Goal: Task Accomplishment & Management: Manage account settings

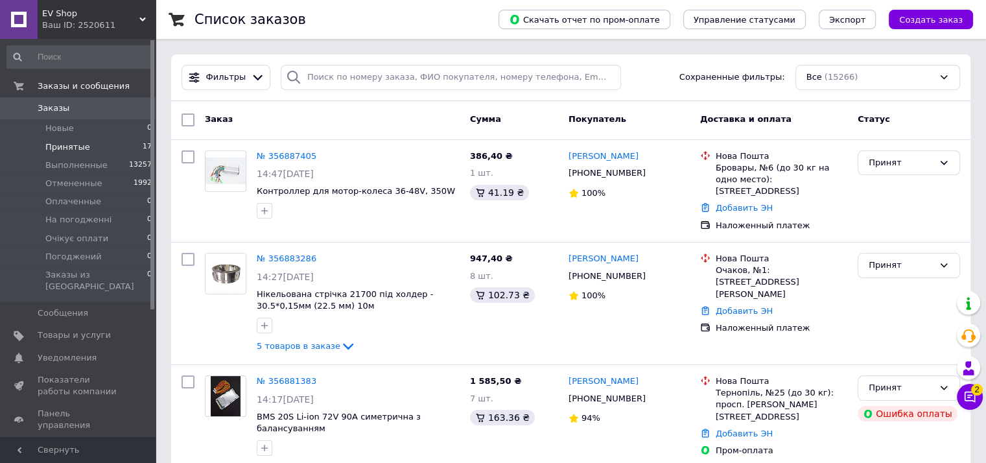
click at [80, 141] on span "Принятые" at bounding box center [67, 147] width 45 height 12
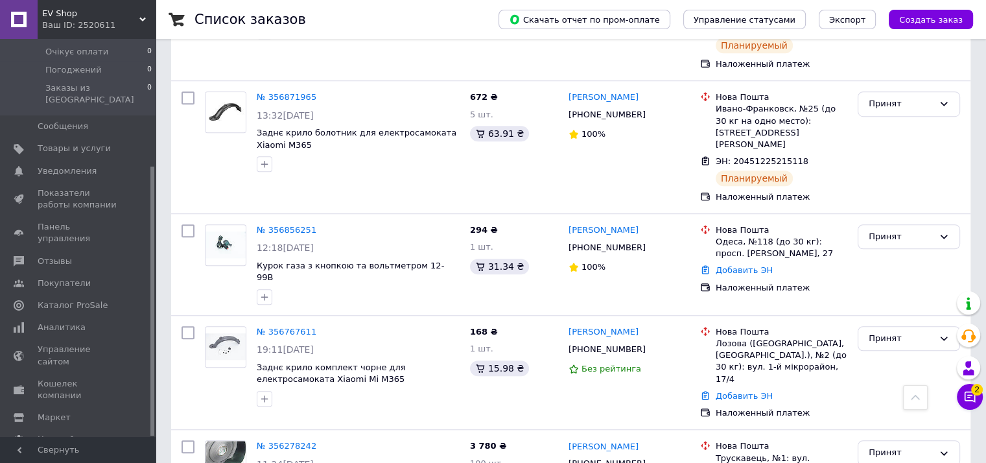
scroll to position [943, 0]
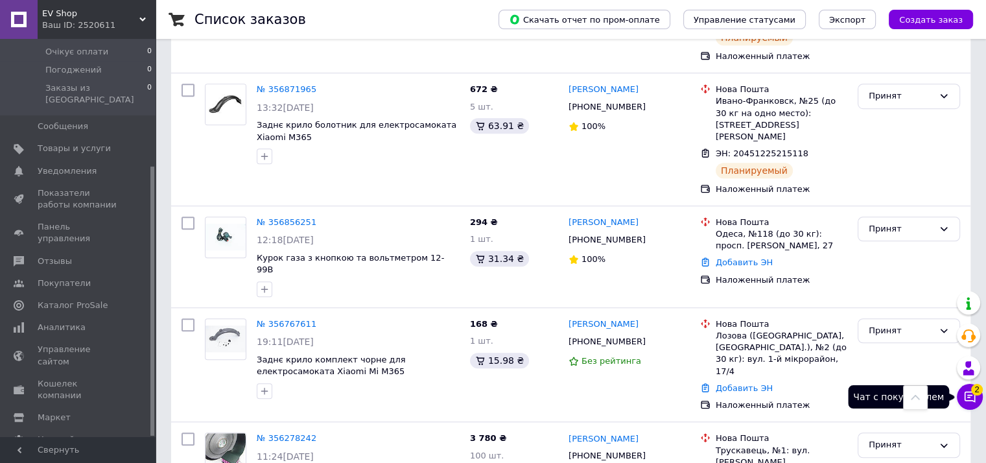
click at [974, 396] on icon at bounding box center [970, 397] width 11 height 11
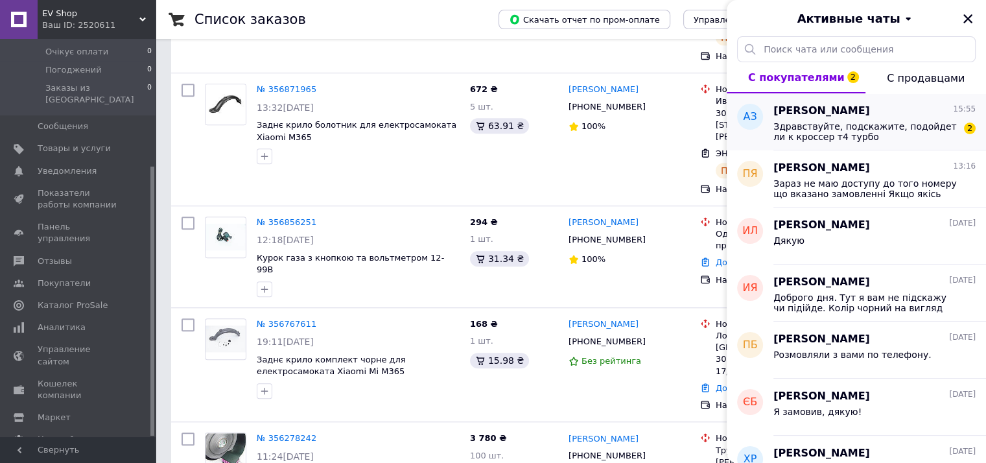
click at [889, 136] on span "Здравствуйте, подскажите, подойдет ли к кроссер т4 турбо" at bounding box center [865, 131] width 184 height 21
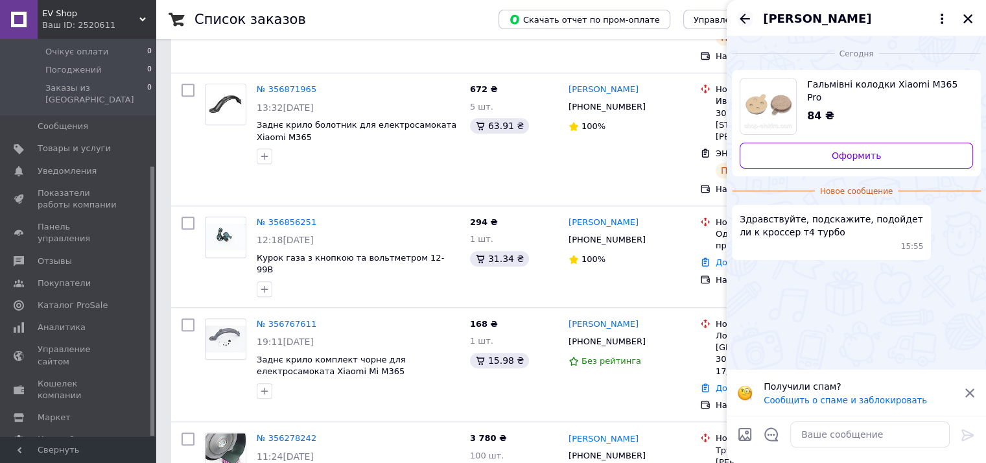
click at [741, 13] on icon "Назад" at bounding box center [745, 19] width 16 height 16
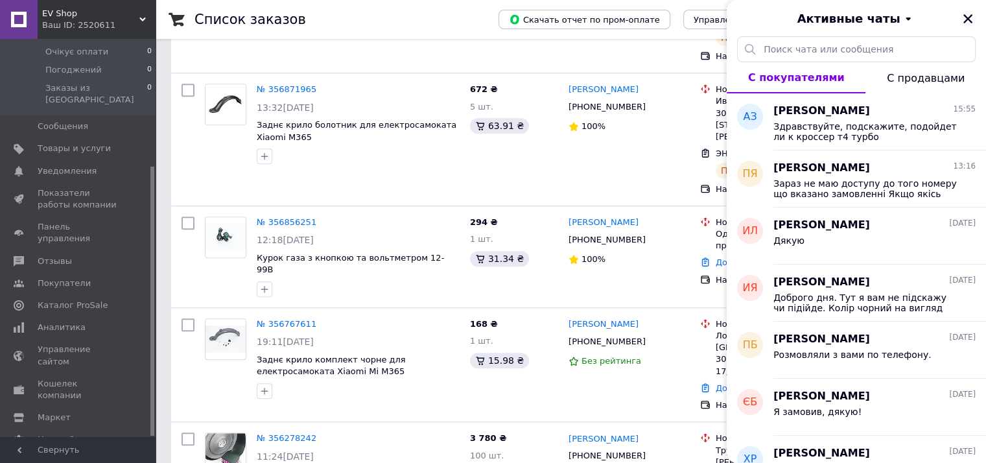
click at [967, 17] on icon "Закрыть" at bounding box center [968, 19] width 12 height 12
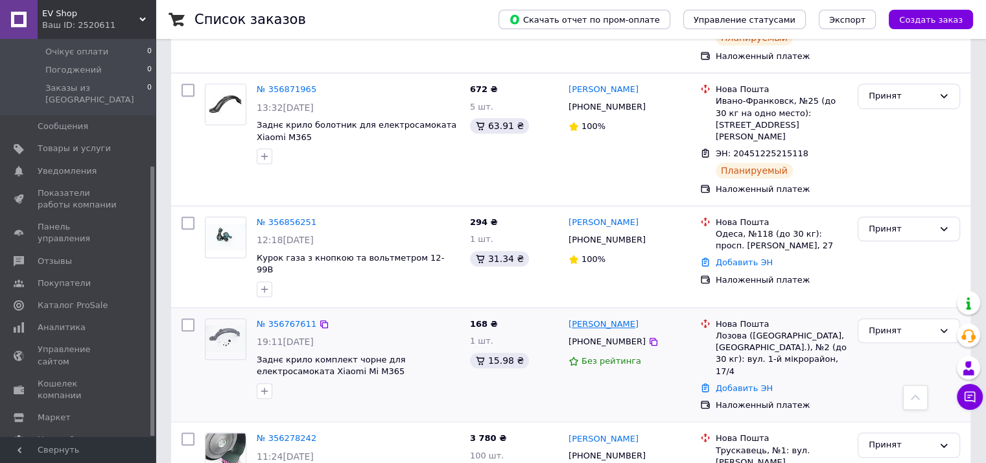
click at [593, 318] on link "[PERSON_NAME]" at bounding box center [603, 324] width 70 height 12
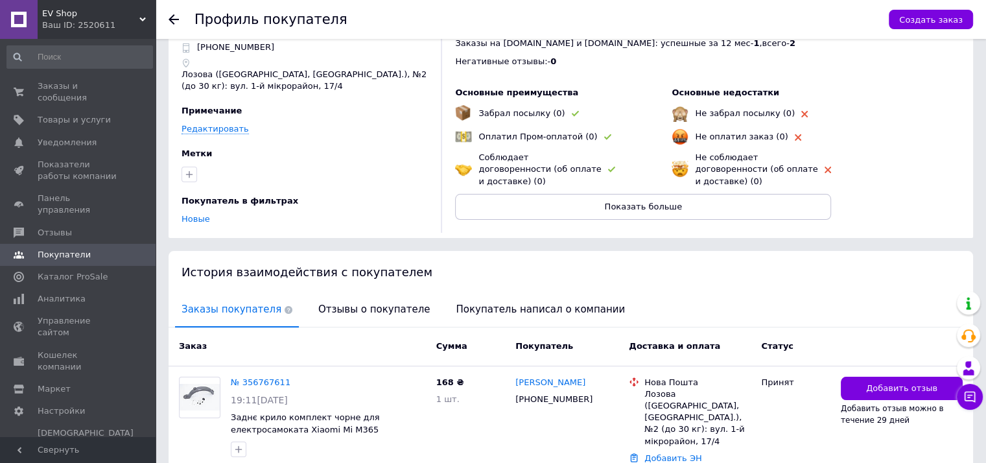
scroll to position [118, 0]
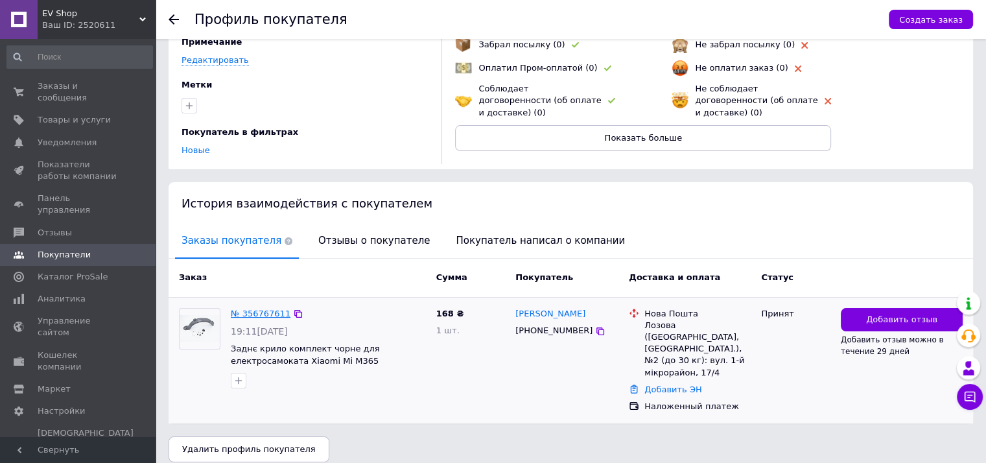
click at [250, 309] on link "№ 356767611" at bounding box center [261, 314] width 60 height 10
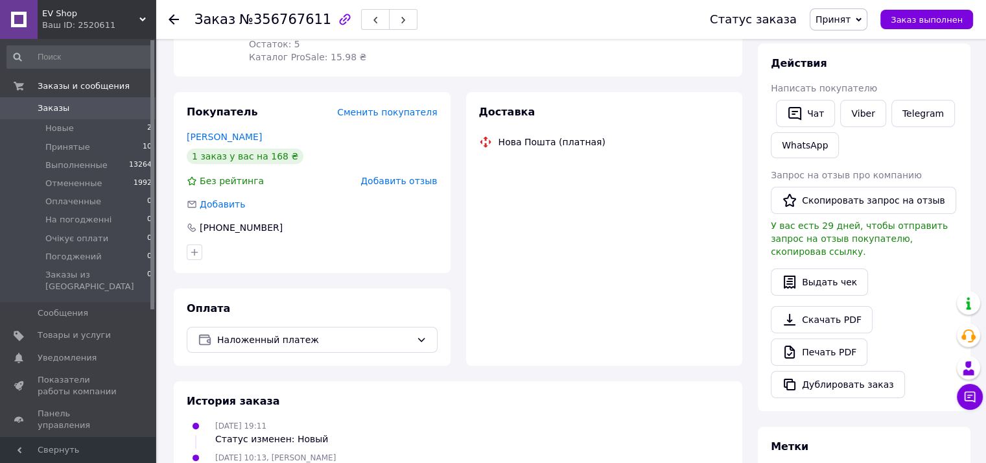
scroll to position [194, 0]
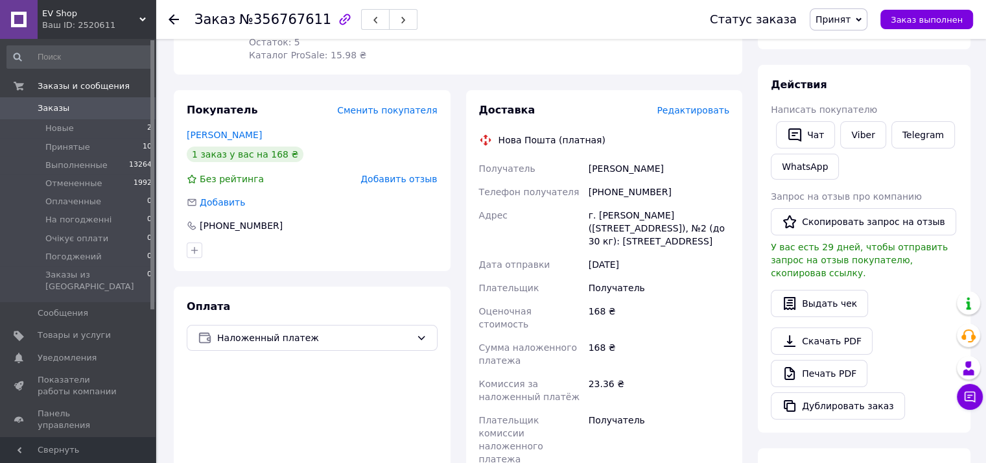
click at [391, 174] on span "Добавить отзыв" at bounding box center [398, 179] width 76 height 10
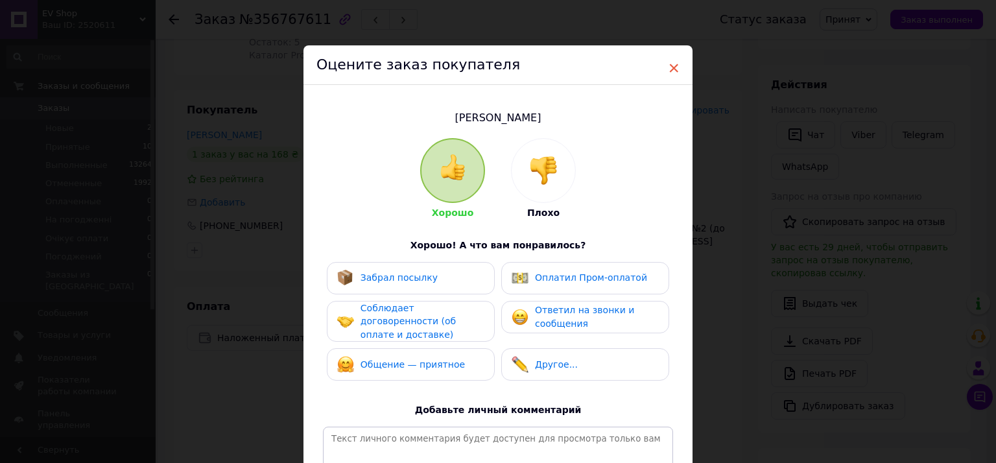
click at [677, 67] on span "×" at bounding box center [674, 68] width 12 height 22
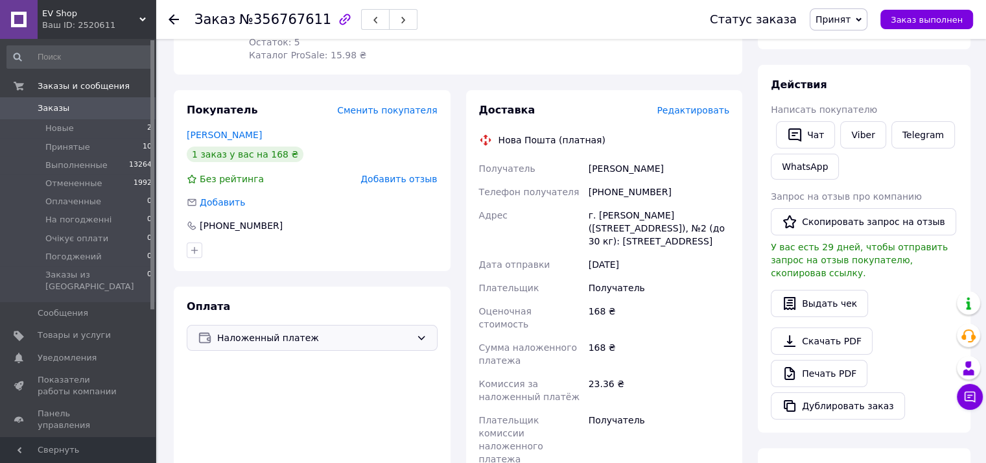
click at [384, 331] on span "Наложенный платеж" at bounding box center [314, 338] width 194 height 14
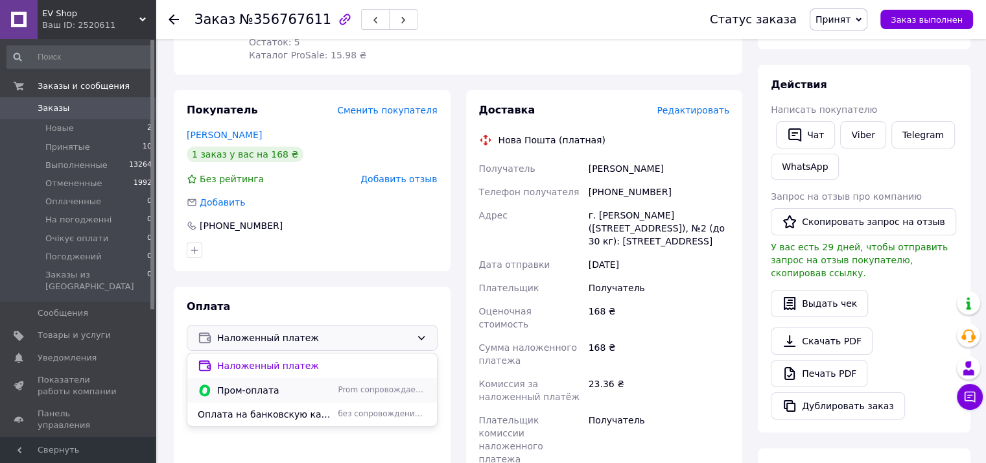
click at [316, 384] on span "Пром-оплата" at bounding box center [274, 390] width 115 height 13
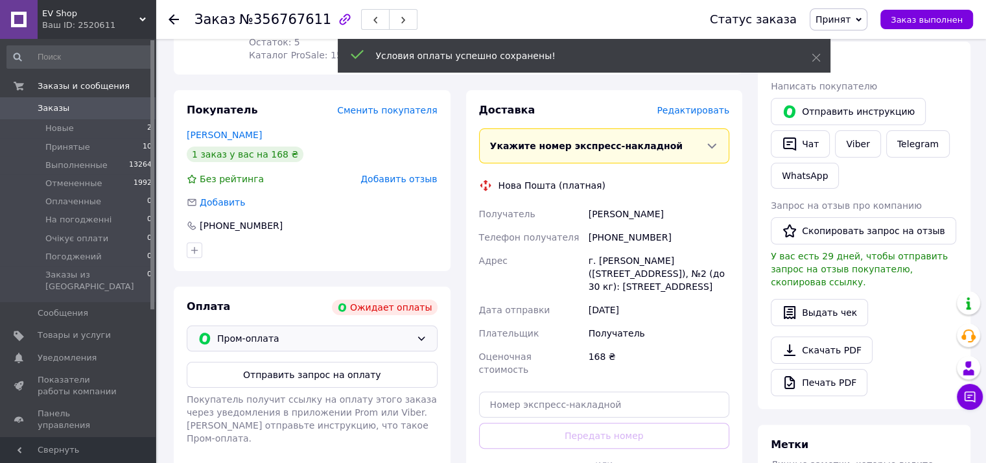
scroll to position [0, 0]
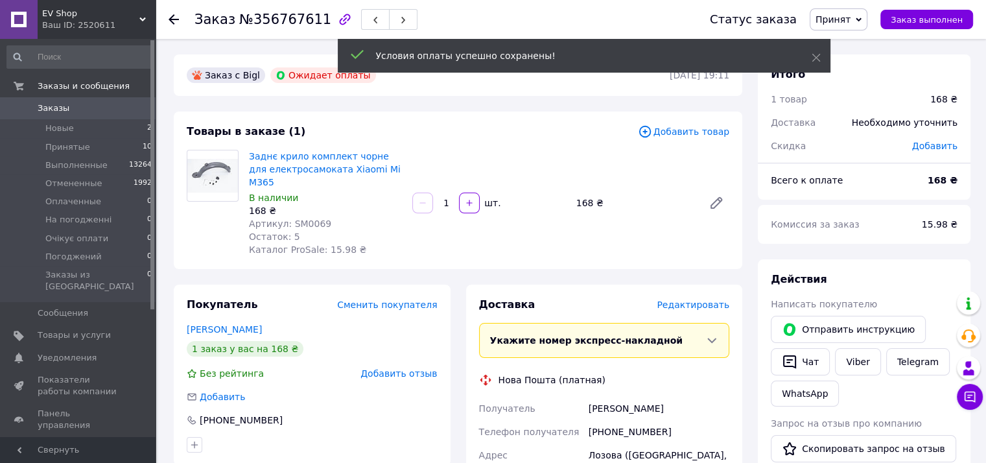
click at [867, 12] on span "Принят" at bounding box center [839, 19] width 58 height 22
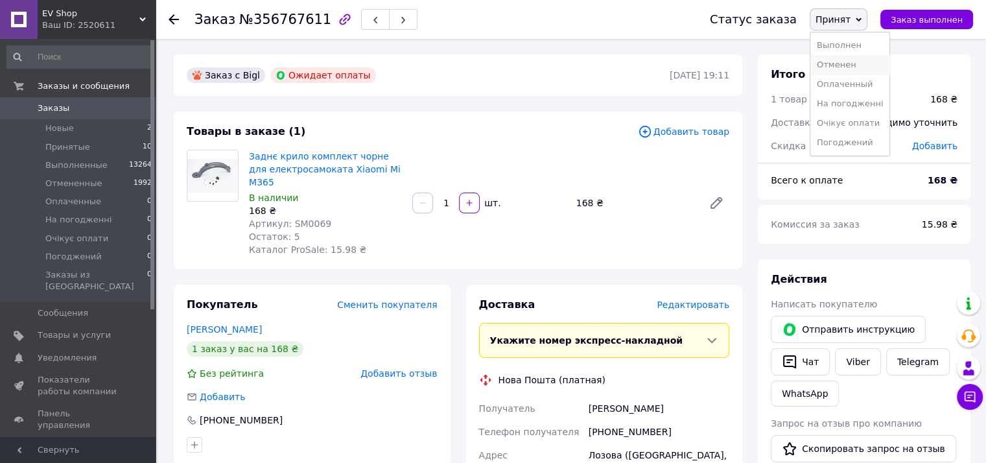
click at [868, 69] on li "Отменен" at bounding box center [849, 64] width 79 height 19
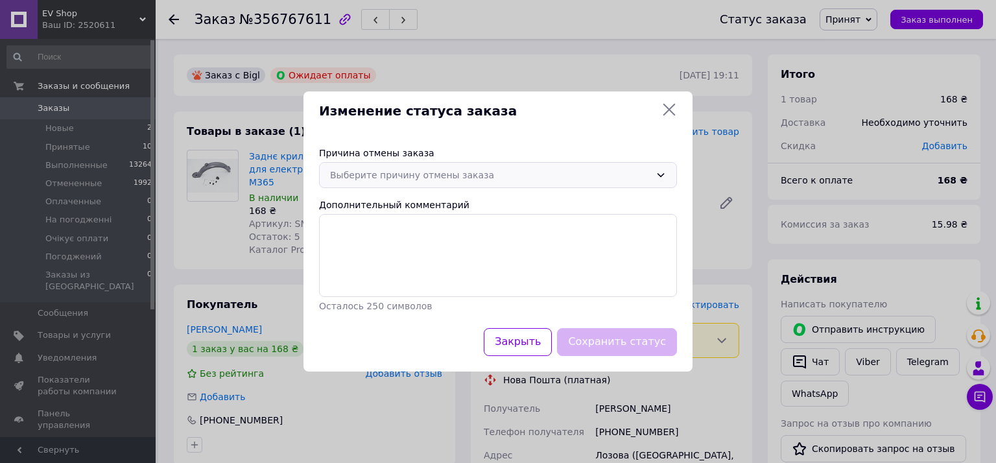
click at [572, 168] on div "Выберите причину отмены заказа" at bounding box center [490, 175] width 320 height 14
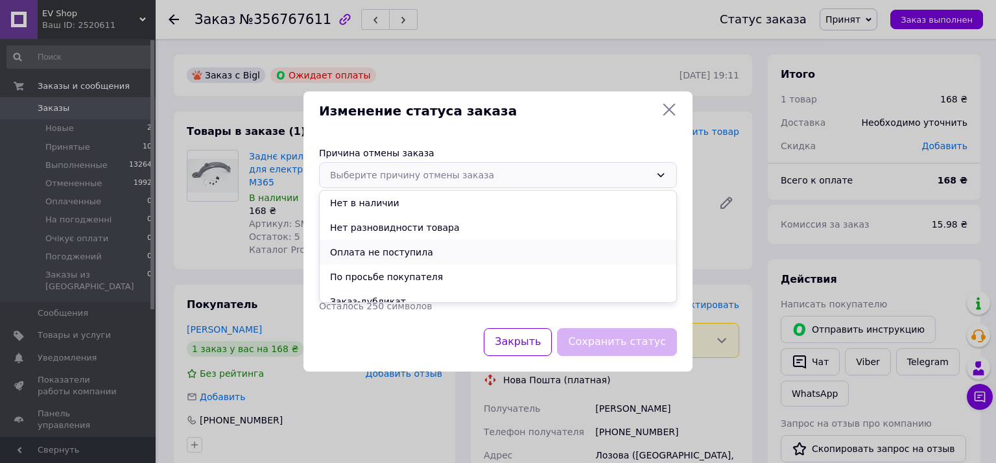
click at [533, 255] on li "Оплата не поступила" at bounding box center [498, 252] width 357 height 25
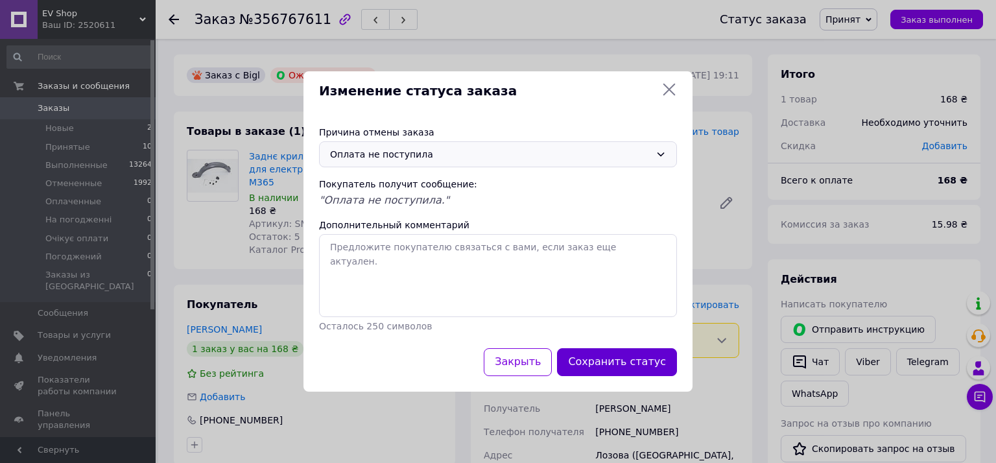
click at [648, 352] on button "Сохранить статус" at bounding box center [617, 362] width 120 height 28
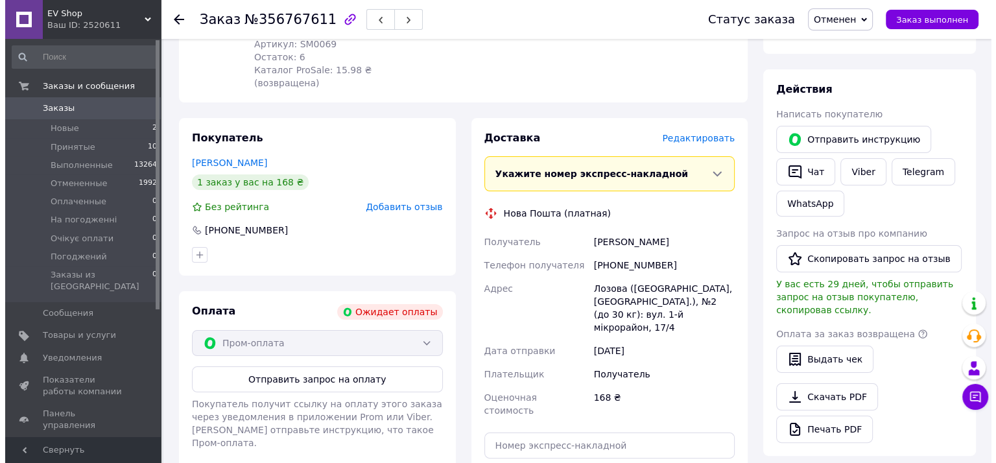
scroll to position [8, 0]
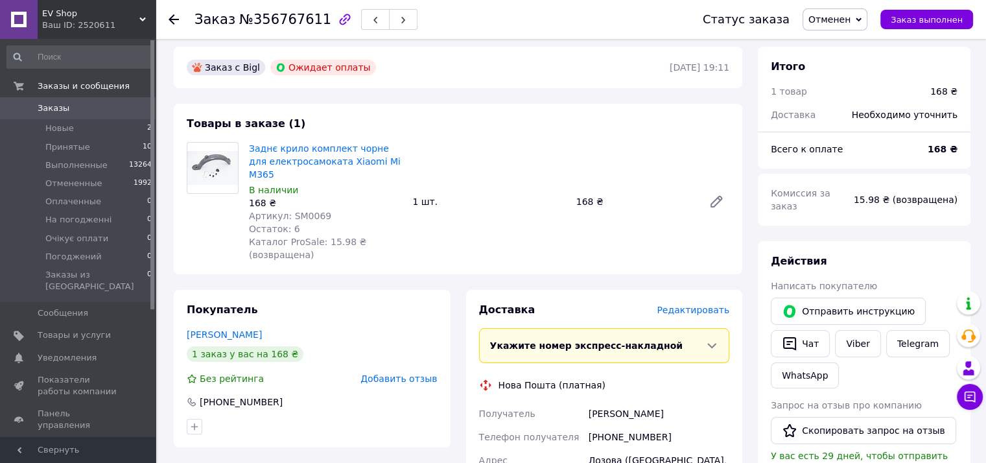
click at [415, 373] on span "Добавить отзыв" at bounding box center [398, 378] width 76 height 10
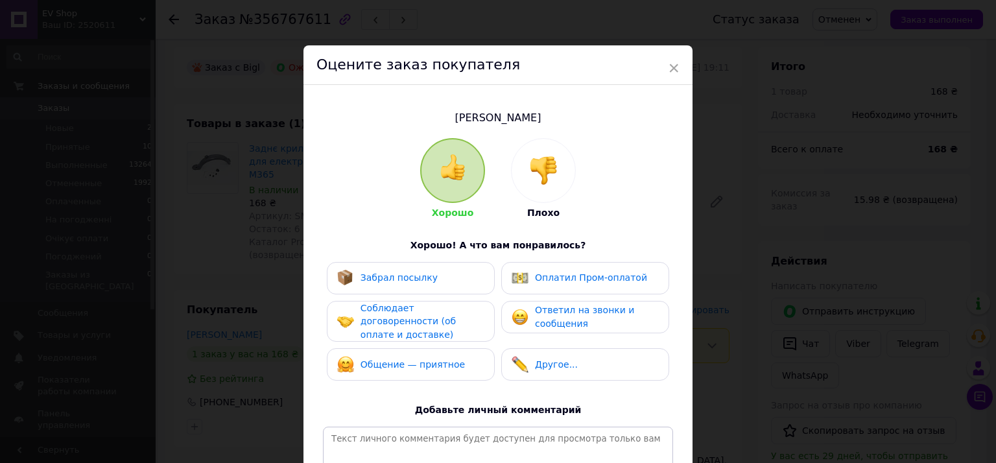
click at [543, 180] on img at bounding box center [543, 170] width 29 height 29
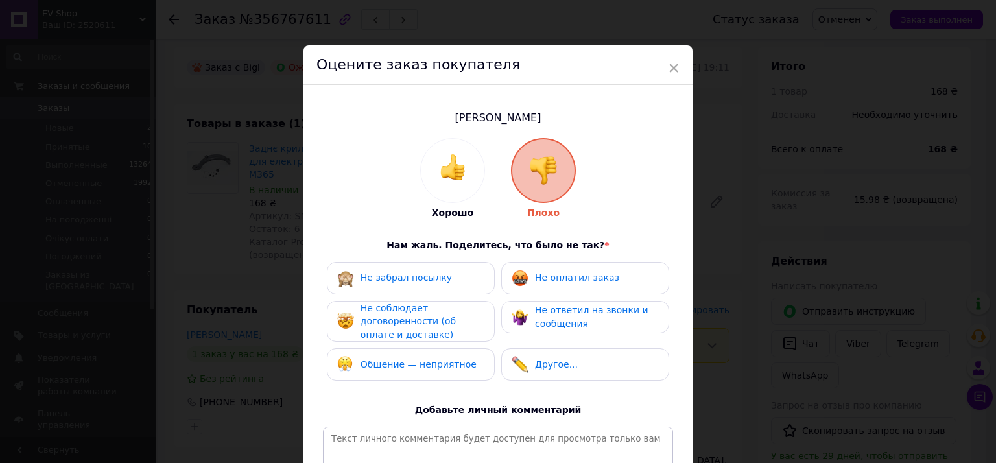
click at [456, 331] on div "Не соблюдает договоренности (об оплате и доставке)" at bounding box center [421, 321] width 123 height 40
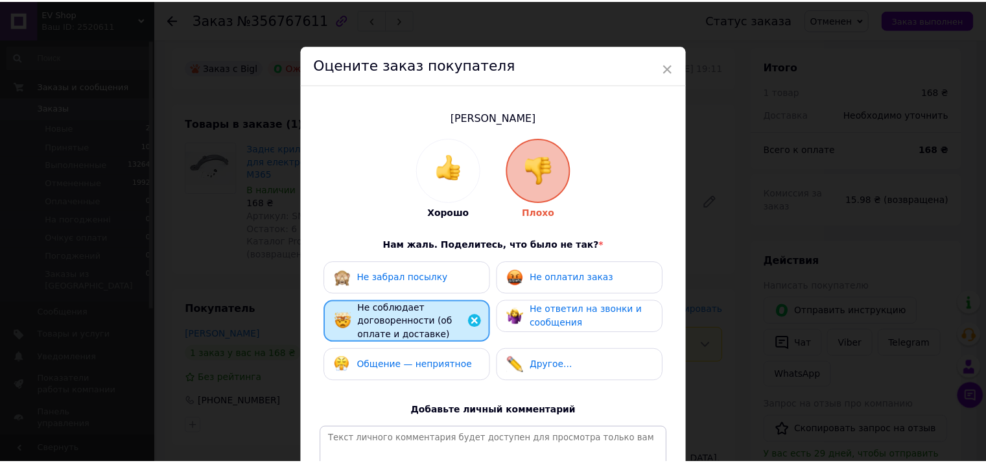
scroll to position [179, 0]
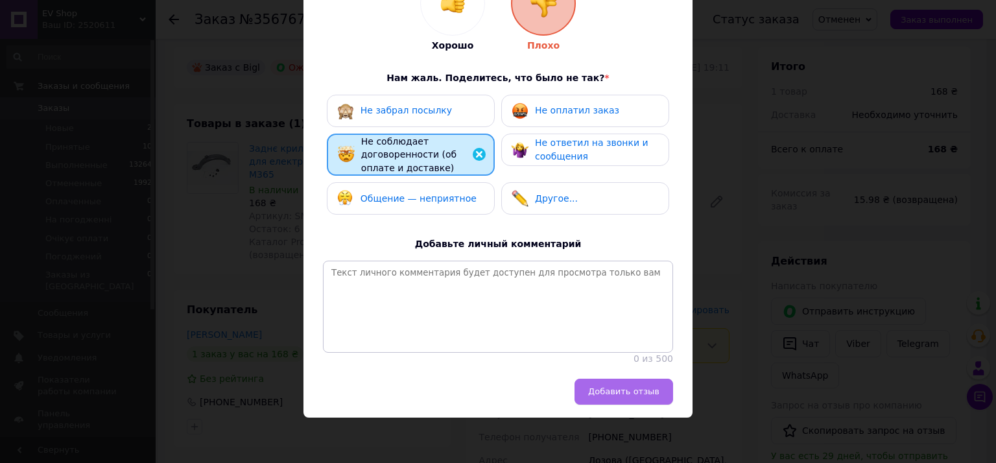
click at [661, 397] on button "Добавить отзыв" at bounding box center [623, 392] width 99 height 26
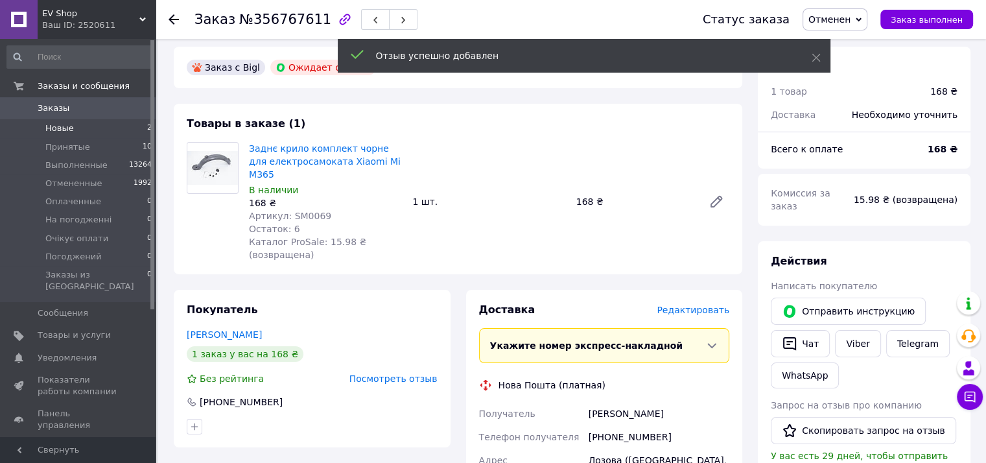
click at [80, 127] on li "Новые 2" at bounding box center [79, 128] width 159 height 18
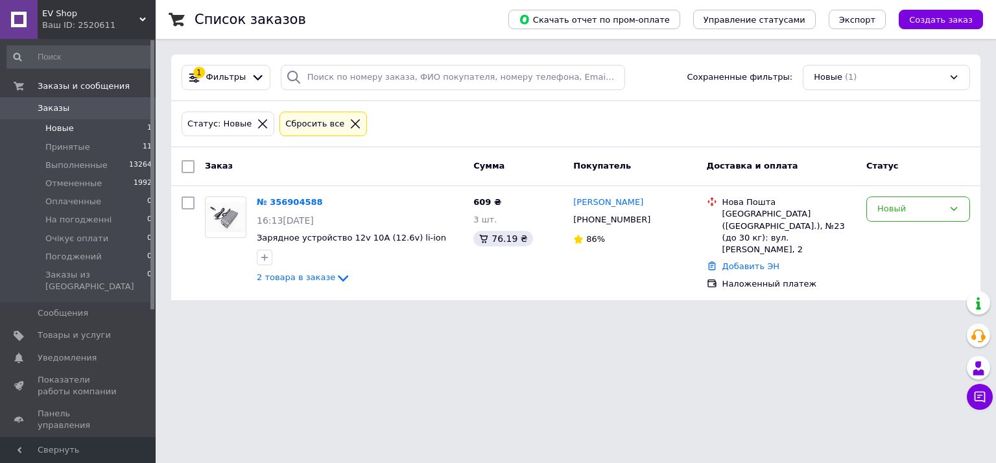
click at [104, 110] on span "Заказы" at bounding box center [79, 108] width 82 height 12
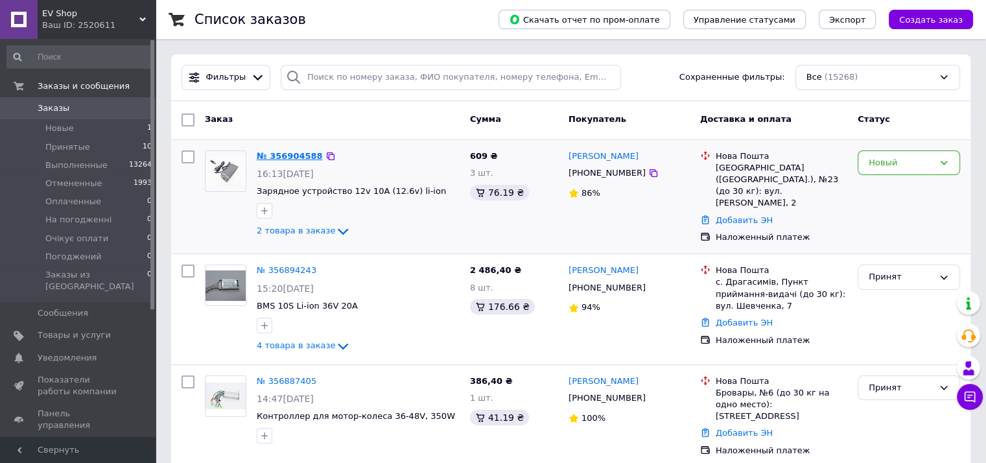
click at [268, 151] on link "№ 356904588" at bounding box center [290, 156] width 66 height 10
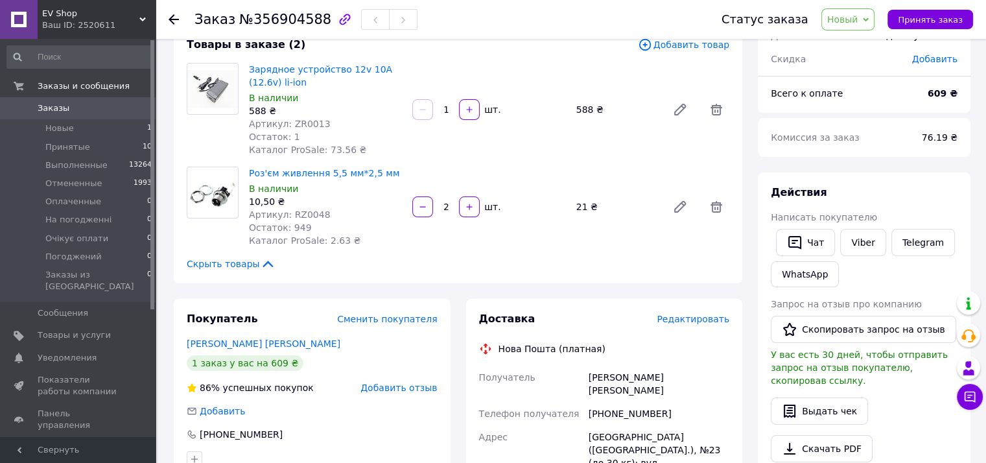
scroll to position [324, 0]
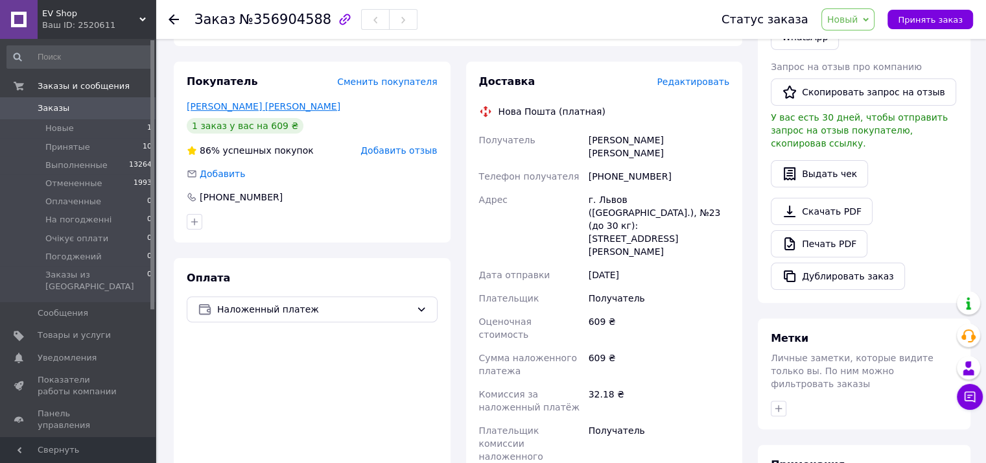
click at [252, 104] on link "[PERSON_NAME] [PERSON_NAME]" at bounding box center [264, 106] width 154 height 10
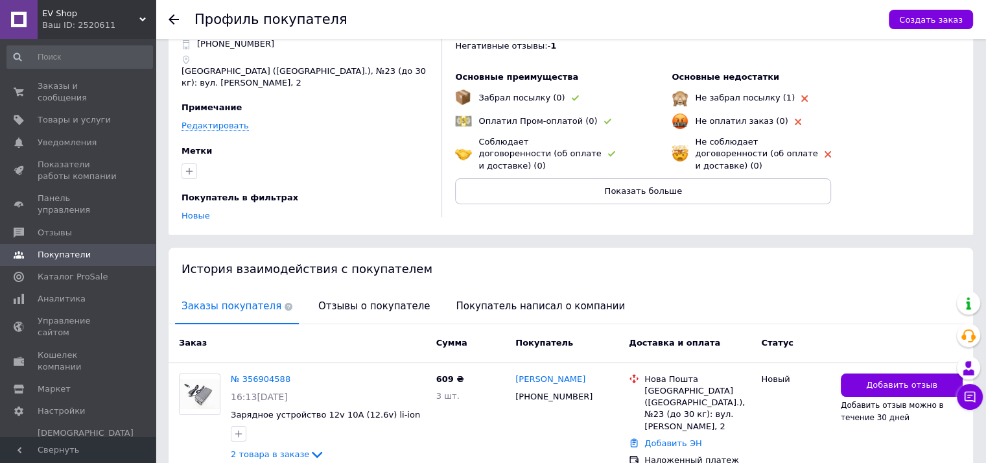
scroll to position [102, 0]
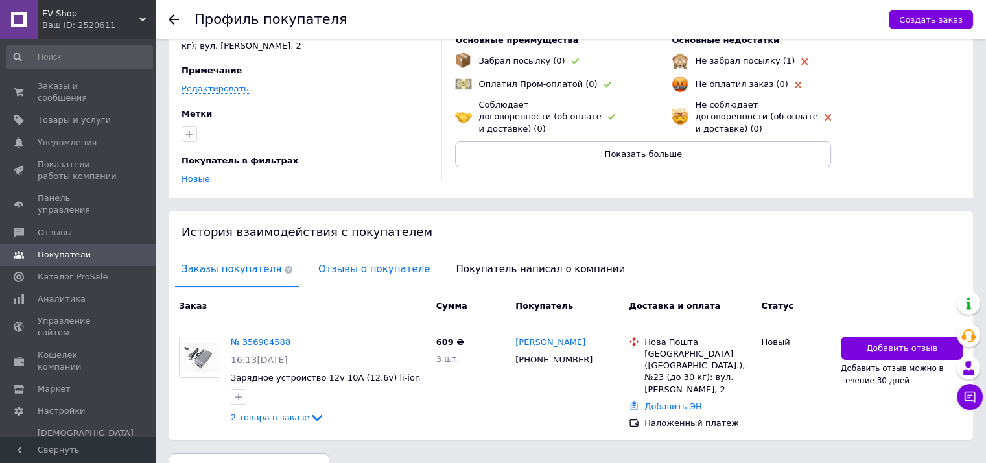
click at [336, 253] on span "Отзывы о покупателе" at bounding box center [374, 269] width 124 height 33
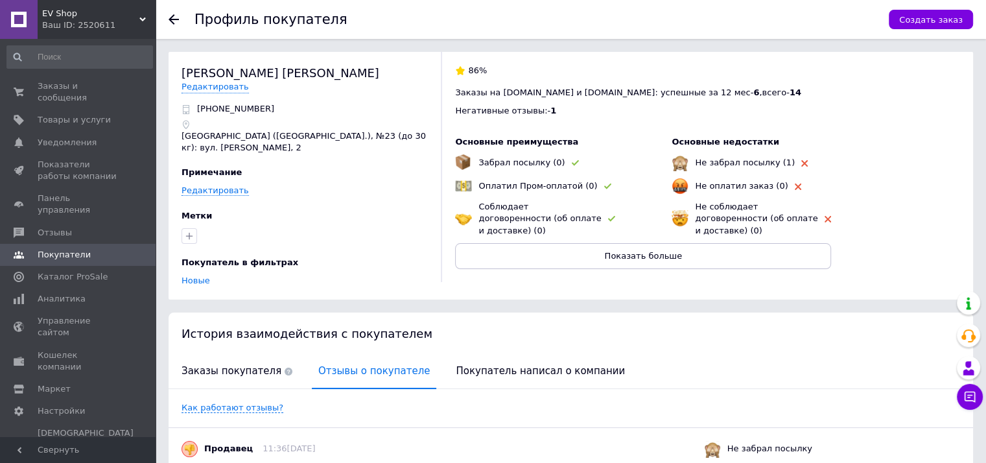
scroll to position [44, 0]
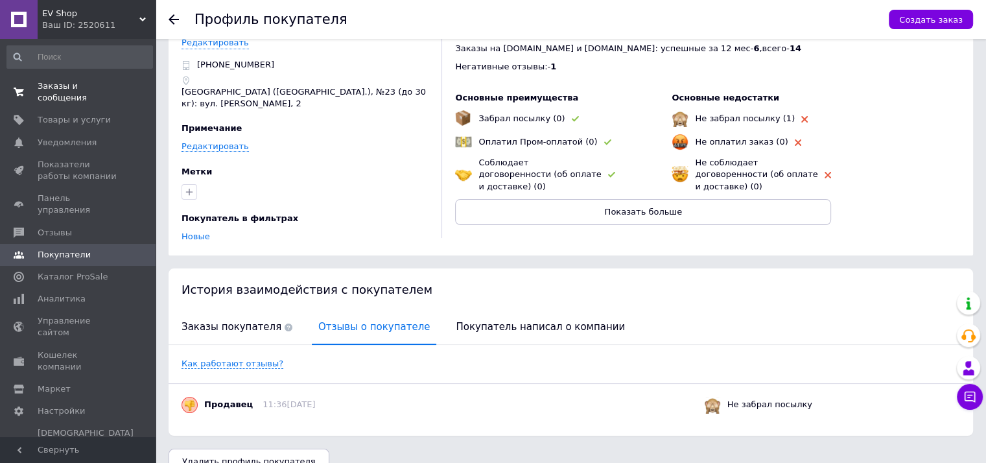
click at [47, 91] on span "Заказы и сообщения" at bounding box center [79, 91] width 82 height 23
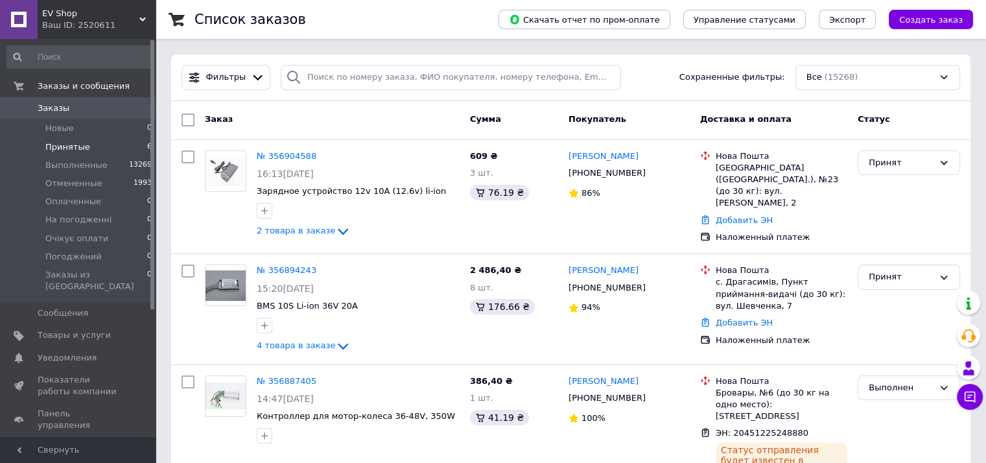
click at [78, 139] on li "Принятые 6" at bounding box center [79, 147] width 159 height 18
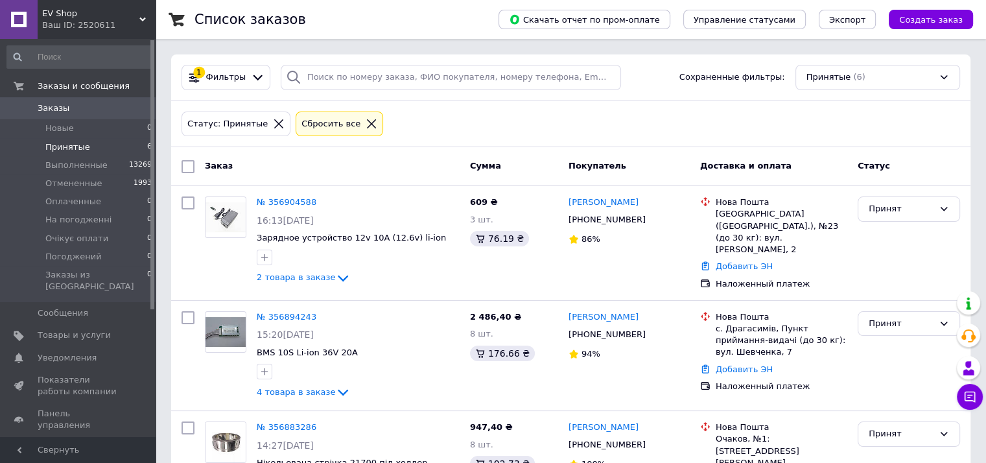
click at [273, 123] on icon at bounding box center [279, 124] width 12 height 12
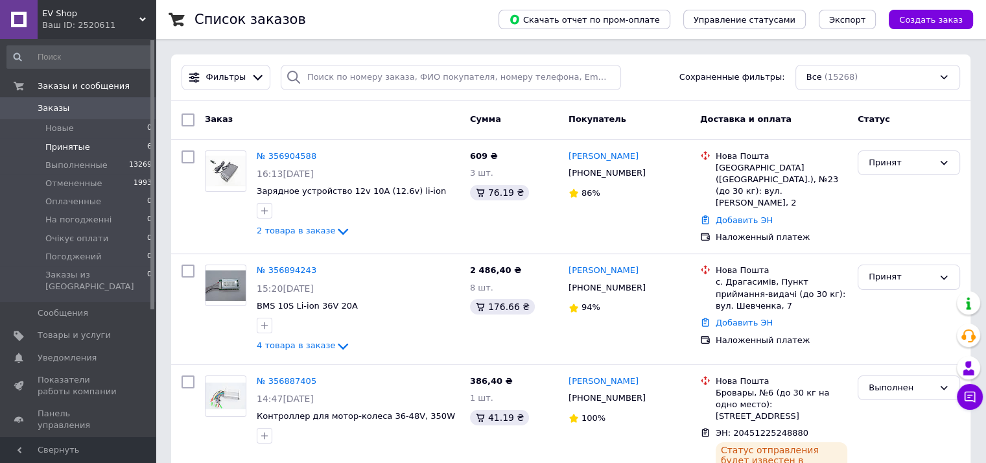
click at [115, 139] on li "Принятые 6" at bounding box center [79, 147] width 159 height 18
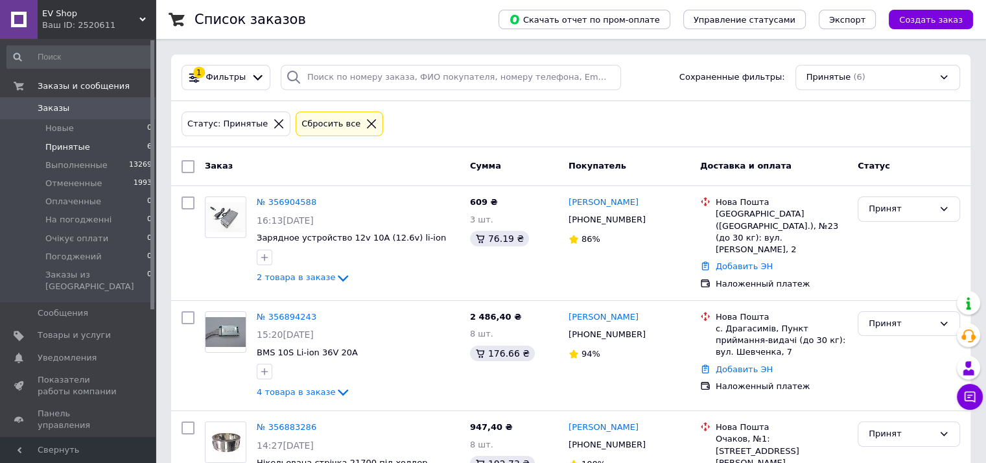
click at [88, 152] on li "Принятые 6" at bounding box center [79, 147] width 159 height 18
click at [271, 128] on div at bounding box center [278, 124] width 17 height 12
click at [273, 126] on icon at bounding box center [279, 124] width 12 height 12
